Goal: Task Accomplishment & Management: Complete application form

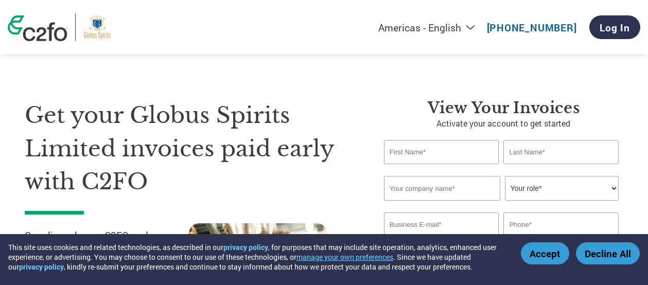
select select "en-[GEOGRAPHIC_DATA]"
click at [558, 258] on button "Accept" at bounding box center [545, 253] width 48 height 22
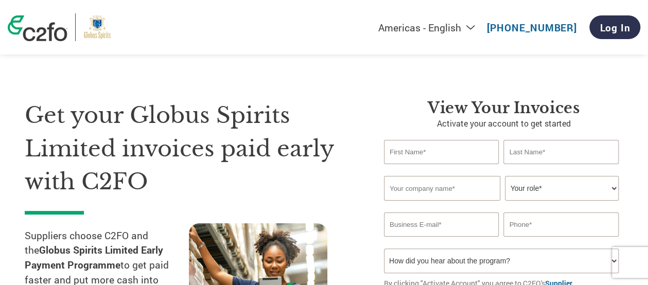
click at [399, 150] on input "text" at bounding box center [441, 152] width 115 height 24
type input "[PERSON_NAME]"
type input "J"
type input "Kale"
type input "NBHC Enterprises Pvt Ltd"
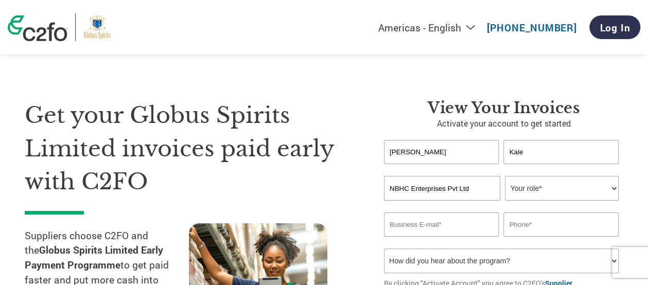
click at [576, 187] on select "Your role* CFO Controller Credit Manager Finance Director Treasurer CEO Preside…" at bounding box center [561, 188] width 113 height 25
select select "OFFICE_MANAGER"
click at [505, 176] on select "Your role* CFO Controller Credit Manager Finance Director Treasurer CEO Preside…" at bounding box center [561, 188] width 113 height 25
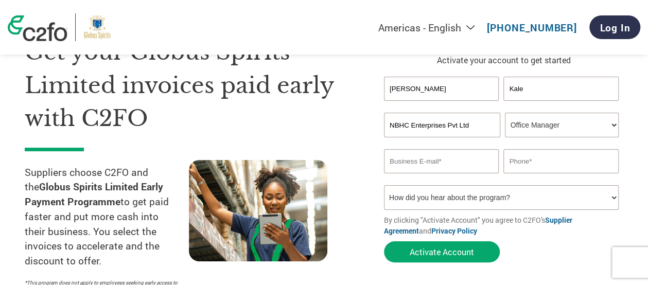
scroll to position [74, 0]
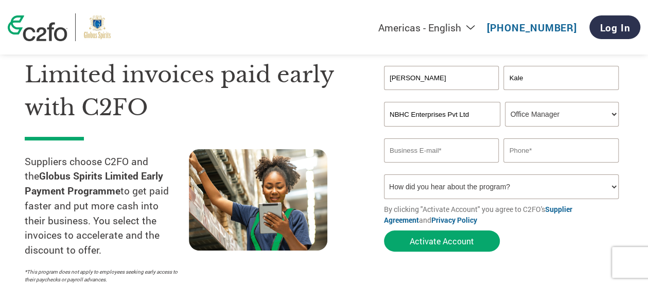
click at [395, 152] on input "email" at bounding box center [441, 150] width 115 height 24
paste input "agricommerzho@nbhcindia.com"
type input "agricommerzho@nbhcindia.com"
click at [515, 155] on input "text" at bounding box center [560, 150] width 115 height 24
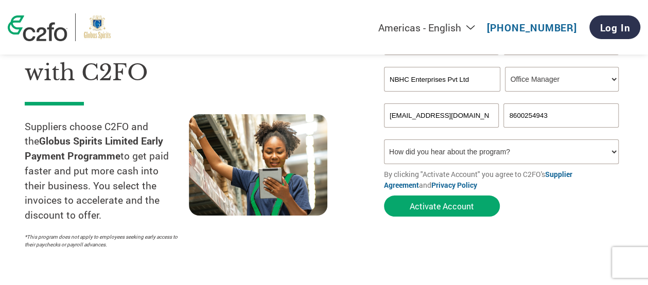
scroll to position [110, 0]
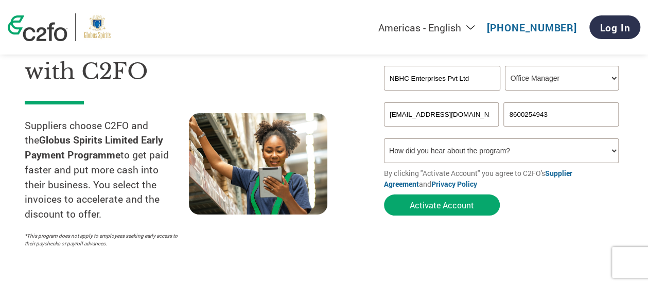
type input "8600254943"
click at [536, 157] on select "How did you hear about the program? Received a letter Email Social Media Online…" at bounding box center [501, 150] width 235 height 25
select select "Email"
click at [384, 140] on select "How did you hear about the program? Received a letter Email Social Media Online…" at bounding box center [501, 150] width 235 height 25
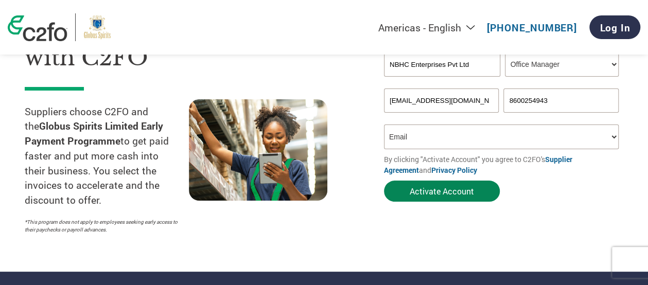
scroll to position [125, 0]
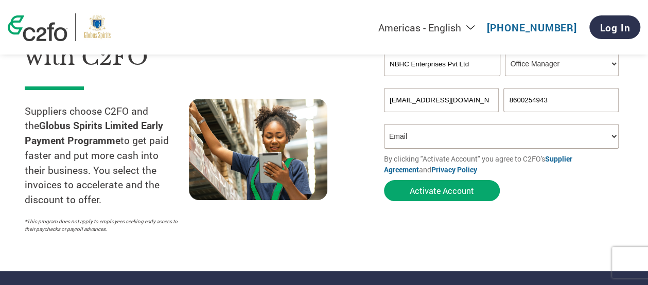
click at [560, 163] on link "Supplier Agreement" at bounding box center [478, 164] width 188 height 21
click at [431, 171] on link "Privacy Policy" at bounding box center [454, 170] width 46 height 10
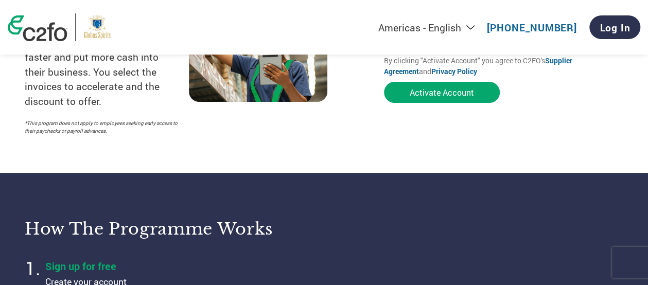
scroll to position [219, 0]
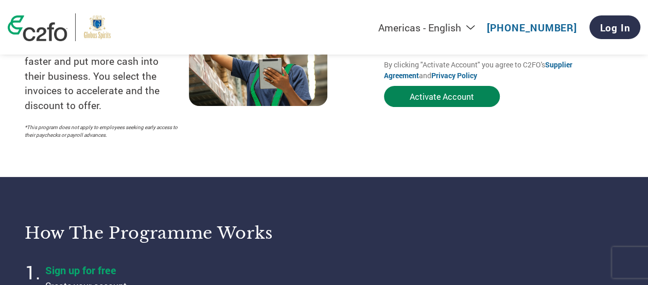
click at [438, 100] on button "Activate Account" at bounding box center [442, 96] width 116 height 21
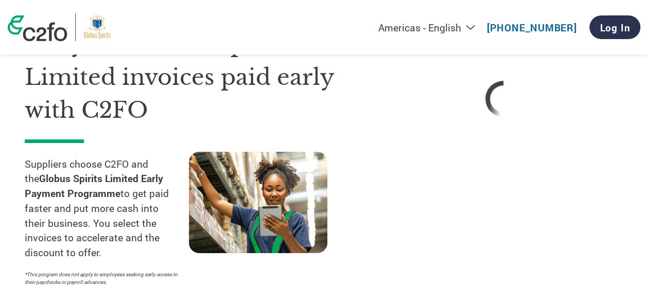
scroll to position [0, 0]
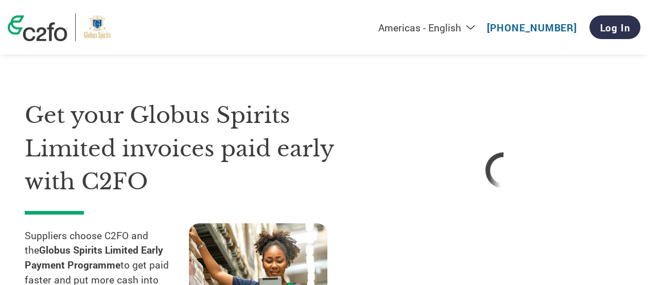
select select "en-[GEOGRAPHIC_DATA]"
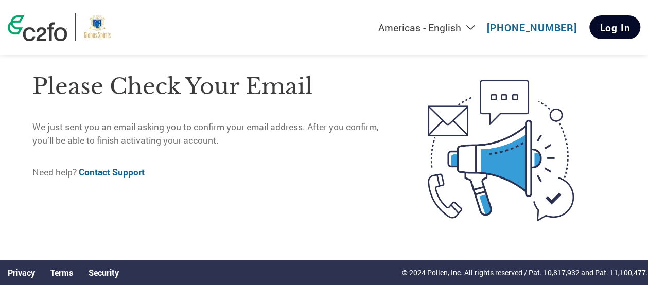
click at [609, 32] on link "Log In" at bounding box center [614, 27] width 51 height 24
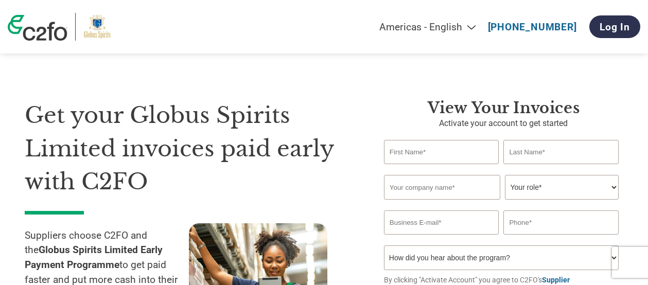
select select "en-[GEOGRAPHIC_DATA]"
click at [418, 141] on input "text" at bounding box center [441, 152] width 115 height 24
type input "[PERSON_NAME]"
click at [509, 152] on input "text" at bounding box center [560, 152] width 115 height 24
type input "Kale"
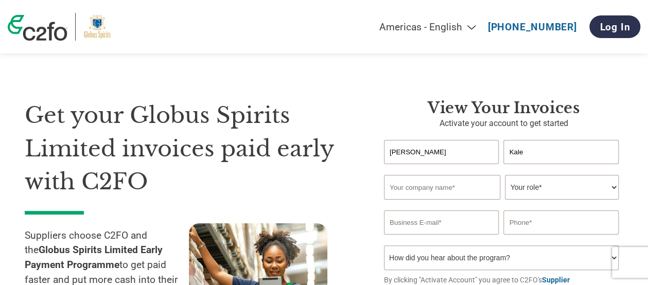
click at [451, 194] on input "text" at bounding box center [442, 187] width 116 height 25
type input "NBHC Enterprises Pvt Ltd"
click at [526, 193] on select "Your role* CFO Controller Credit Manager Finance Director Treasurer CEO Preside…" at bounding box center [561, 187] width 113 height 25
select select "OFFICE_MANAGER"
click at [505, 176] on select "Your role* CFO Controller Credit Manager Finance Director Treasurer CEO Preside…" at bounding box center [561, 187] width 113 height 25
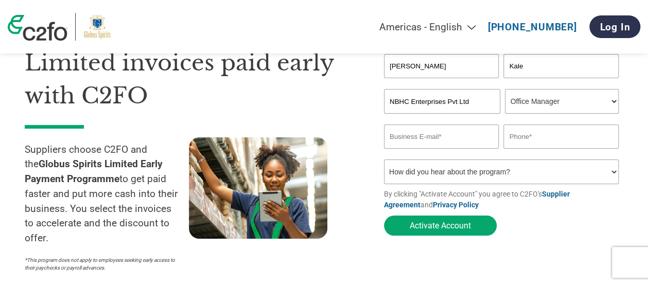
scroll to position [86, 0]
click at [406, 148] on input "email" at bounding box center [441, 136] width 115 height 24
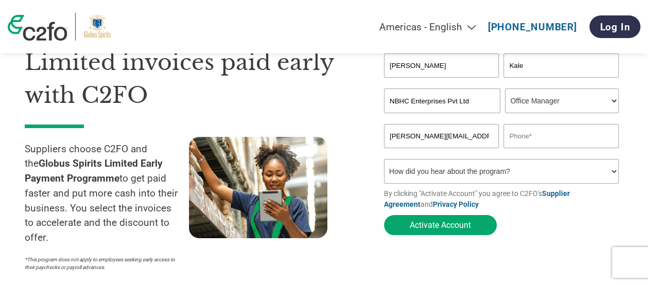
type input "[PERSON_NAME][EMAIL_ADDRESS][DOMAIN_NAME]"
click at [518, 144] on input "text" at bounding box center [560, 136] width 115 height 24
type input "8600254943"
click at [458, 180] on select "How did you hear about the program? Received a letter Email Social Media Online…" at bounding box center [501, 171] width 235 height 25
select select "Email"
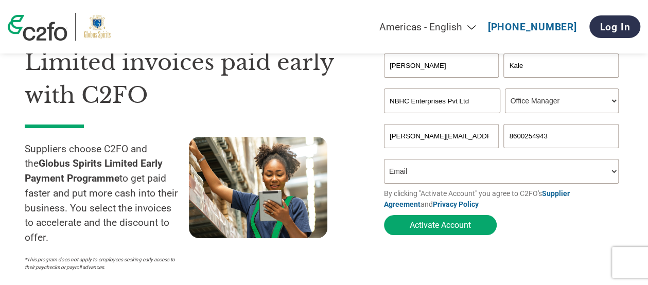
click at [384, 162] on select "How did you hear about the program? Received a letter Email Social Media Online…" at bounding box center [501, 171] width 235 height 25
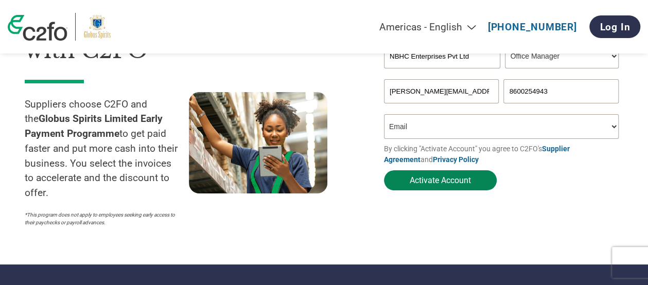
scroll to position [133, 0]
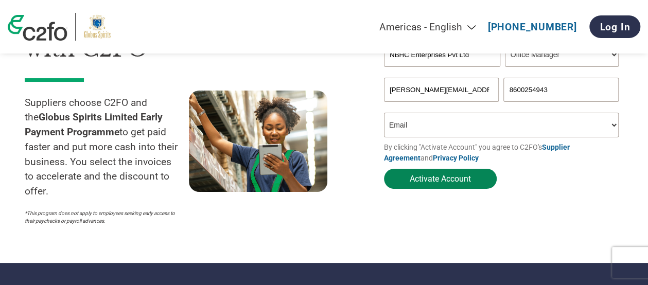
click at [429, 183] on button "Activate Account" at bounding box center [440, 179] width 113 height 20
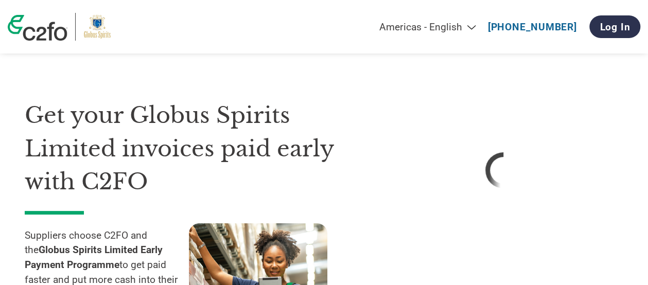
select select "en-[GEOGRAPHIC_DATA]"
